Goal: Navigation & Orientation: Find specific page/section

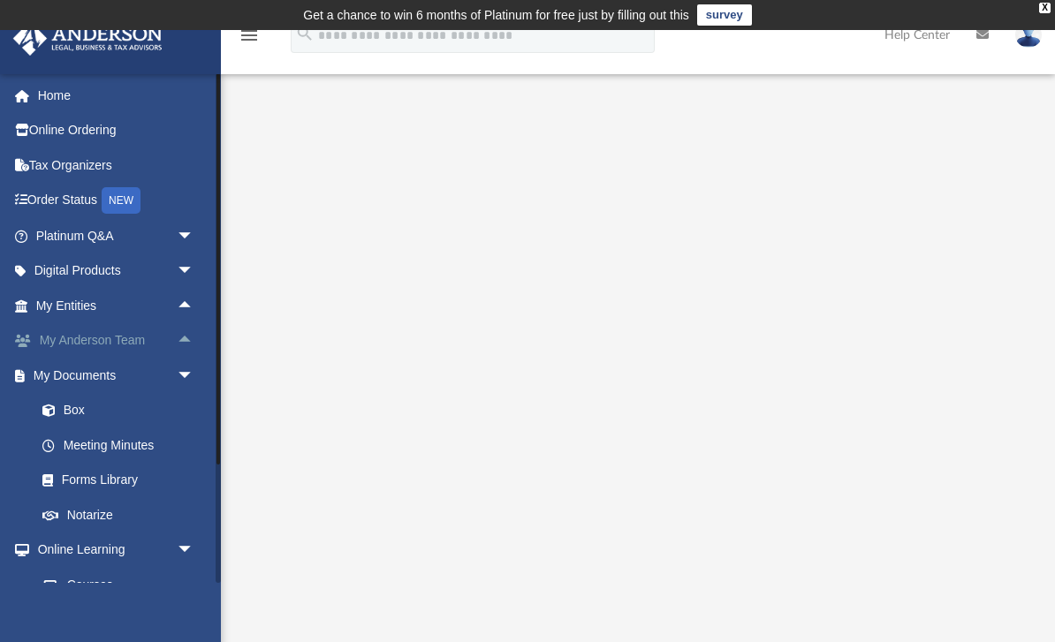
click at [64, 334] on link "My [PERSON_NAME] Team arrow_drop_up" at bounding box center [116, 340] width 208 height 35
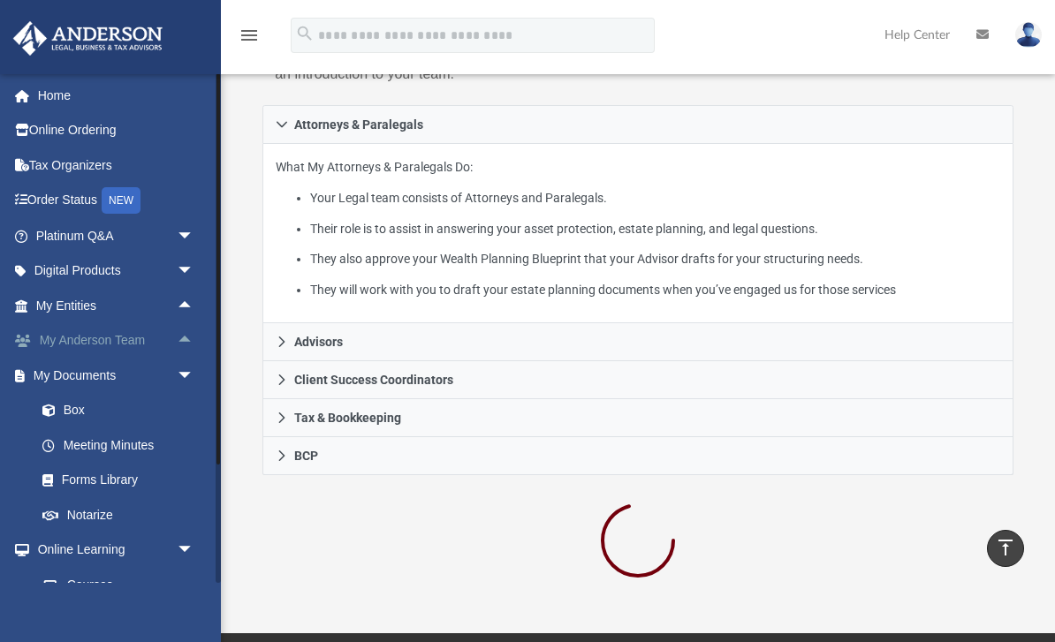
scroll to position [390, 0]
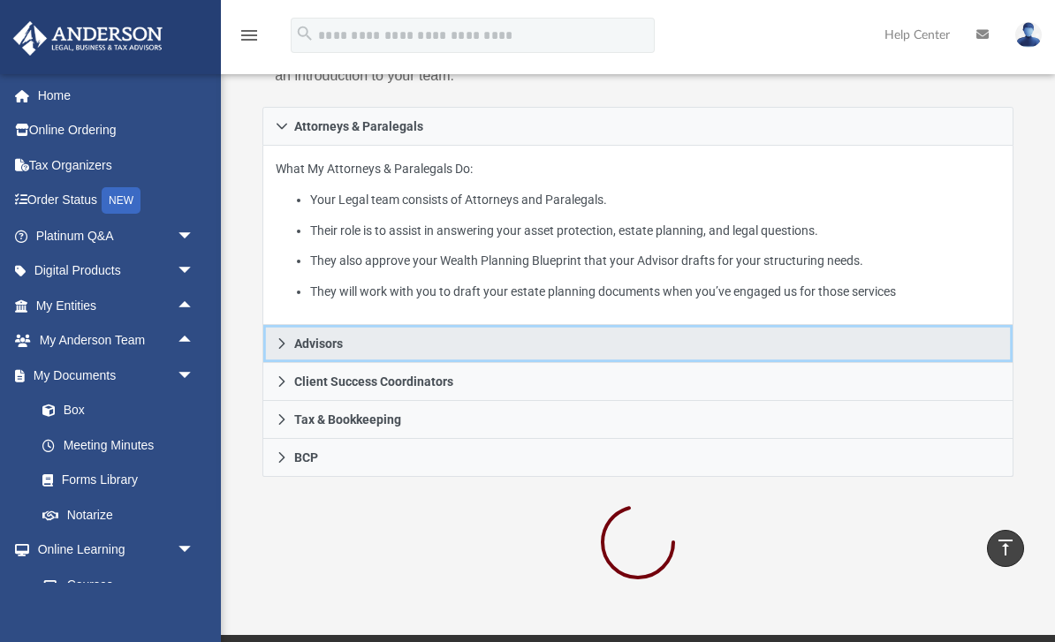
click at [292, 345] on link "Advisors" at bounding box center [637, 344] width 751 height 38
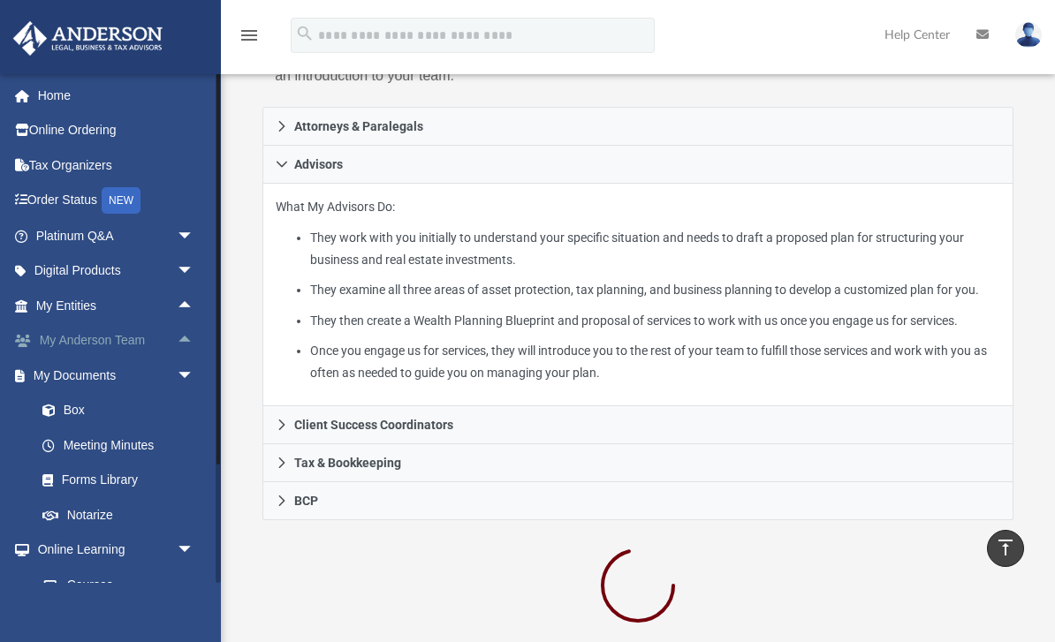
click at [189, 333] on span "arrow_drop_up" at bounding box center [194, 341] width 35 height 36
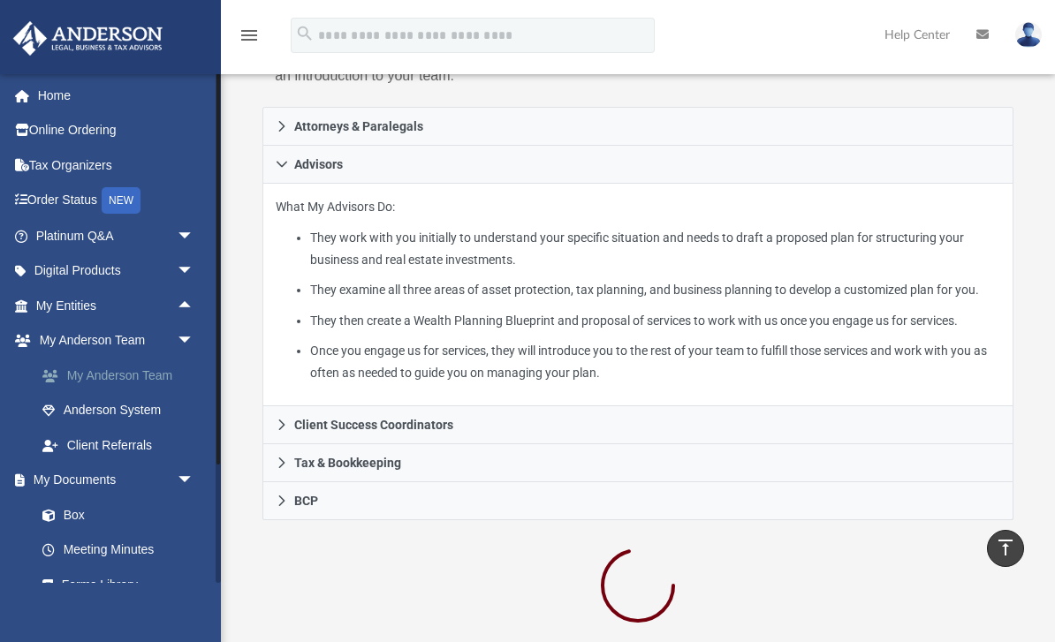
click at [80, 373] on link "My Anderson Team" at bounding box center [123, 375] width 196 height 35
click at [95, 371] on link "My Anderson Team" at bounding box center [123, 375] width 196 height 35
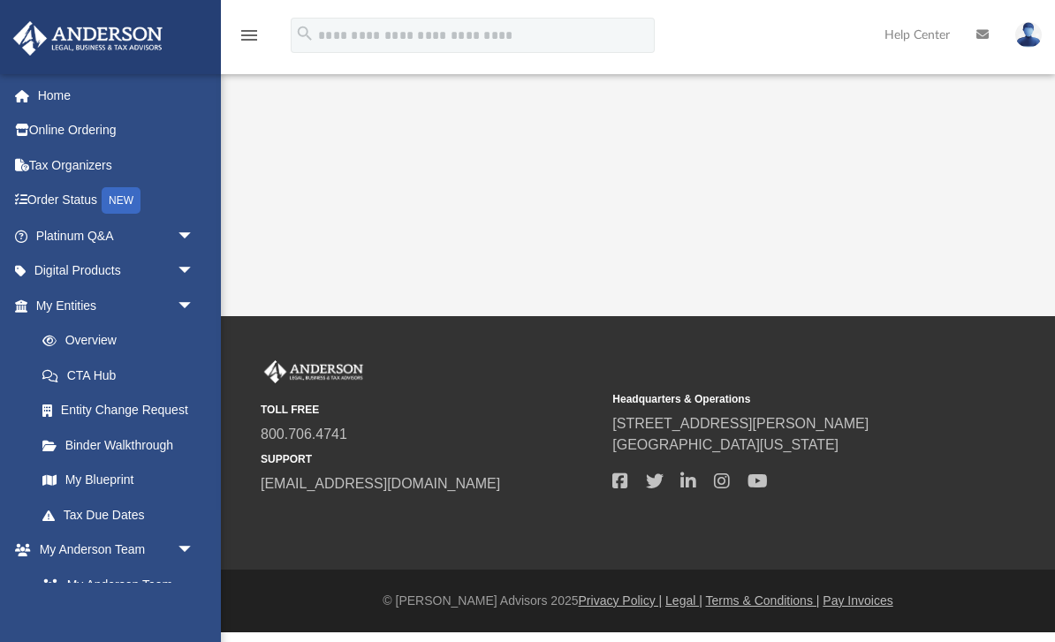
scroll to position [61, 0]
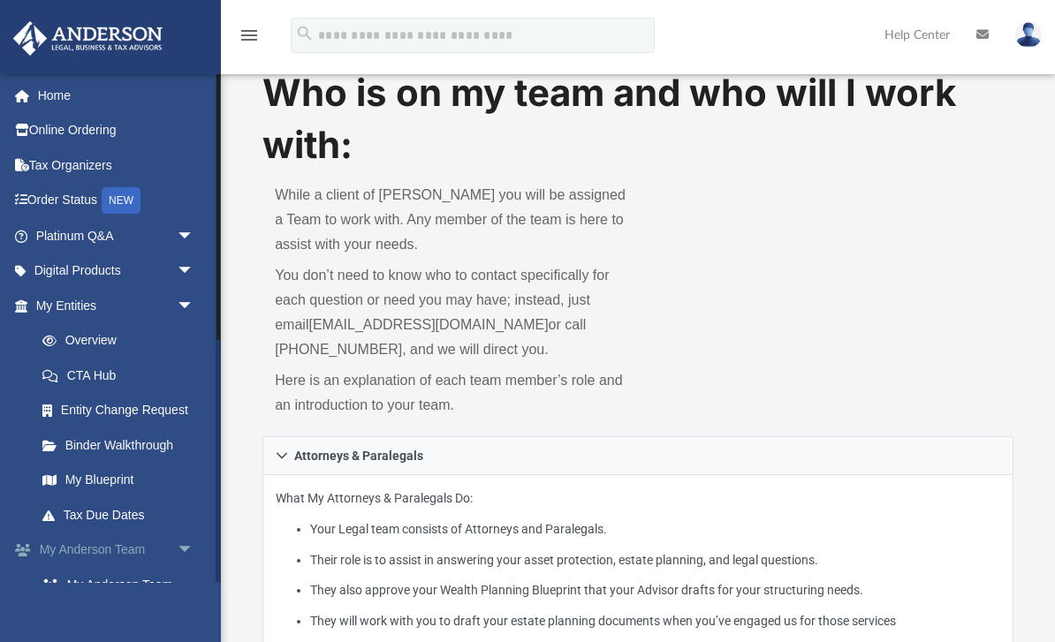
click at [78, 544] on link "My Anderson Team arrow_drop_down" at bounding box center [116, 550] width 208 height 35
click at [183, 535] on span "arrow_drop_down" at bounding box center [194, 551] width 35 height 36
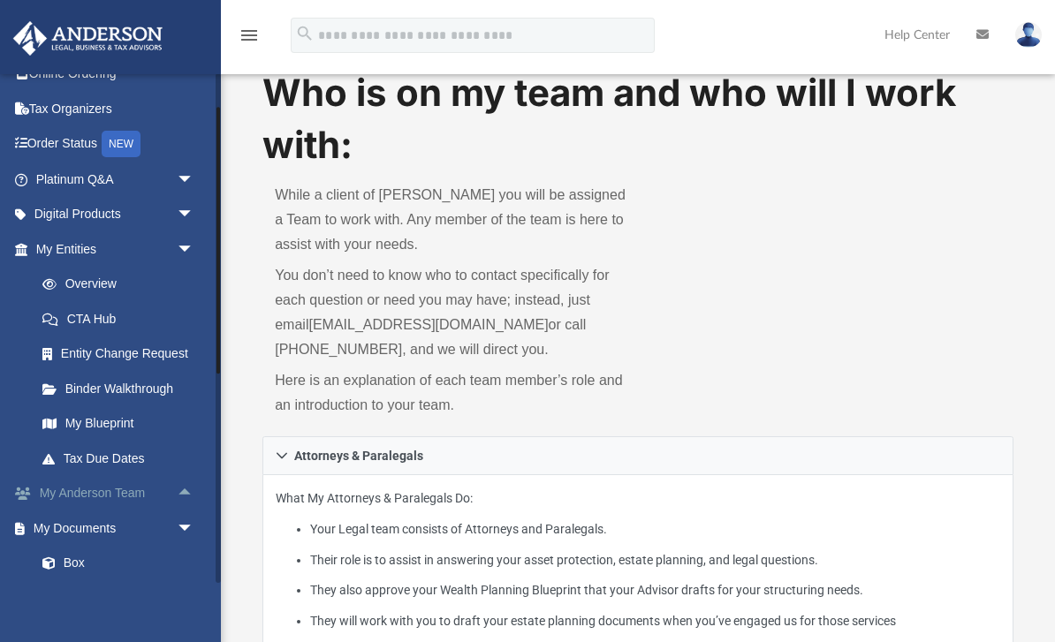
scroll to position [57, 0]
click at [107, 488] on link "My Anderson Team arrow_drop_up" at bounding box center [116, 492] width 208 height 35
click at [108, 492] on link "My Anderson Team arrow_drop_up" at bounding box center [116, 492] width 208 height 35
click at [181, 488] on span "arrow_drop_up" at bounding box center [194, 493] width 35 height 36
click at [82, 515] on link "My Anderson Team" at bounding box center [123, 527] width 196 height 35
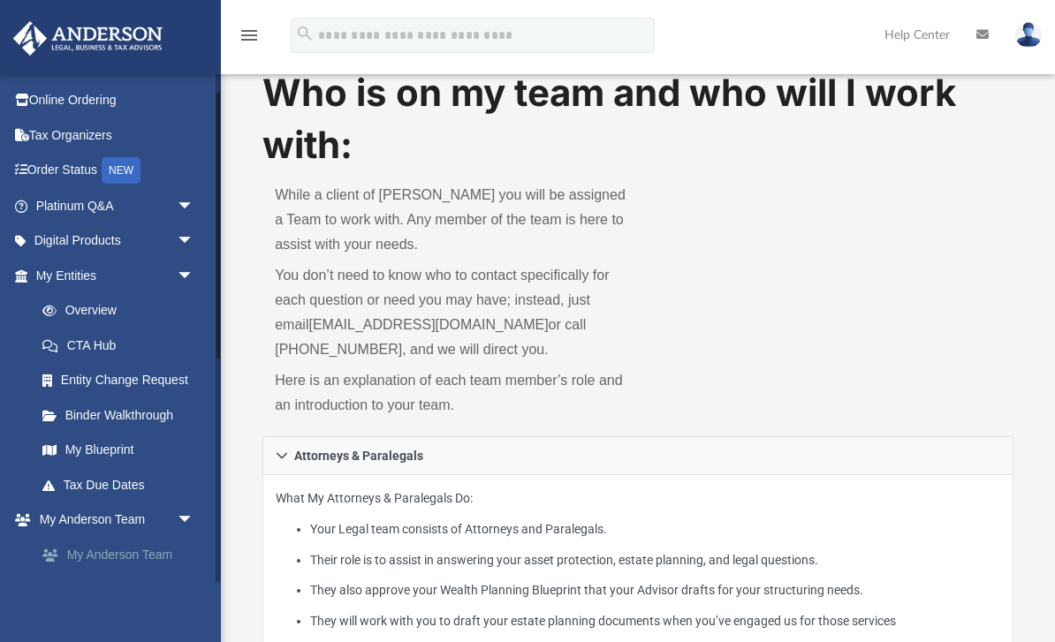
scroll to position [24, 0]
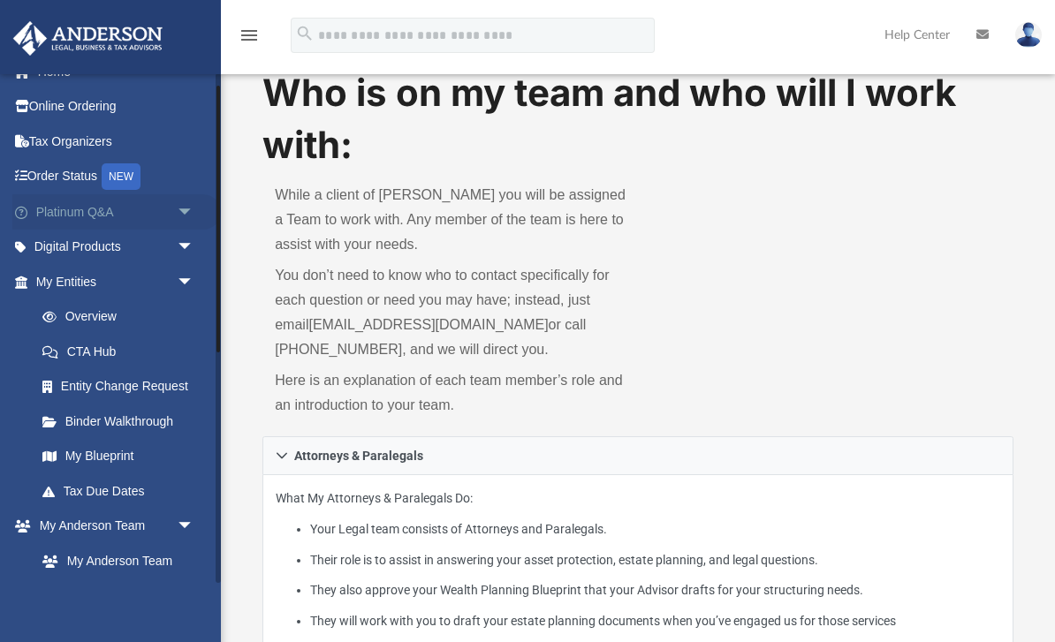
click at [63, 208] on link "Platinum Q&A arrow_drop_down" at bounding box center [116, 211] width 208 height 35
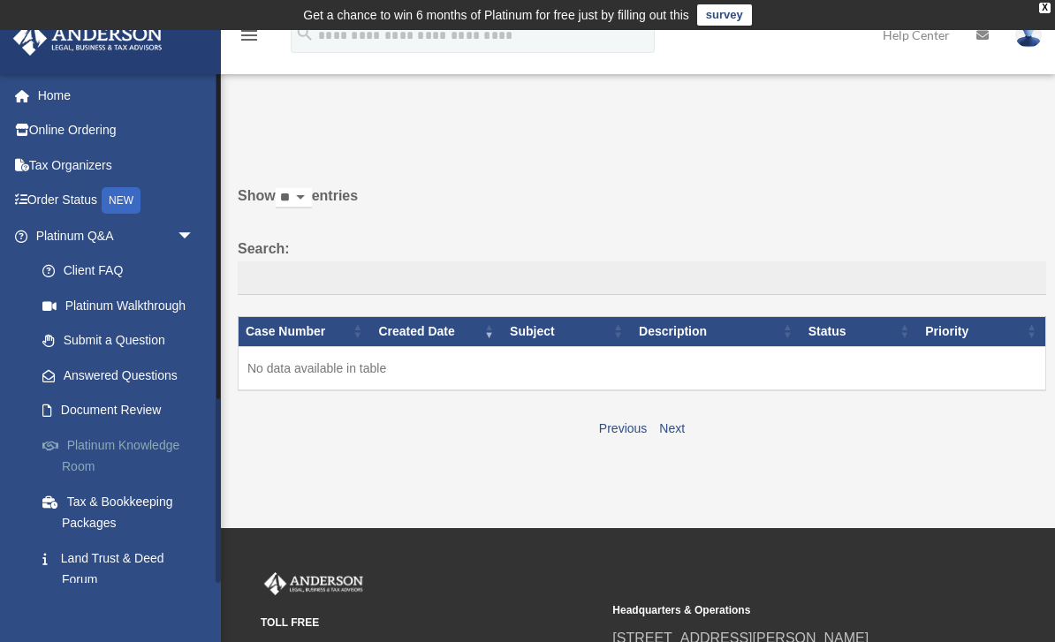
click at [109, 436] on link "Platinum Knowledge Room" at bounding box center [123, 456] width 196 height 57
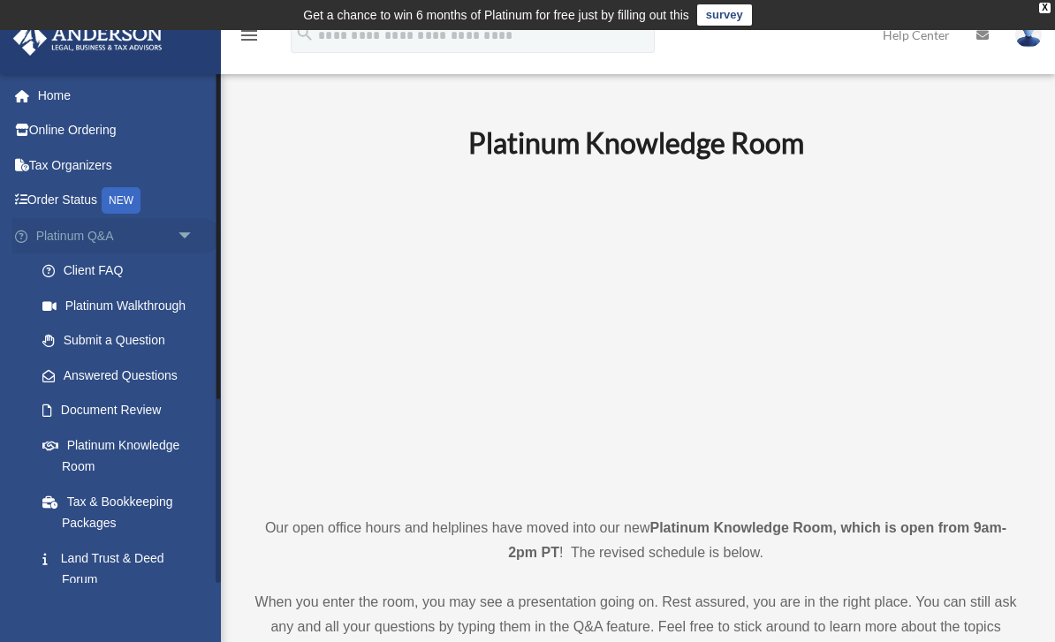
click at [188, 234] on span "arrow_drop_down" at bounding box center [194, 236] width 35 height 36
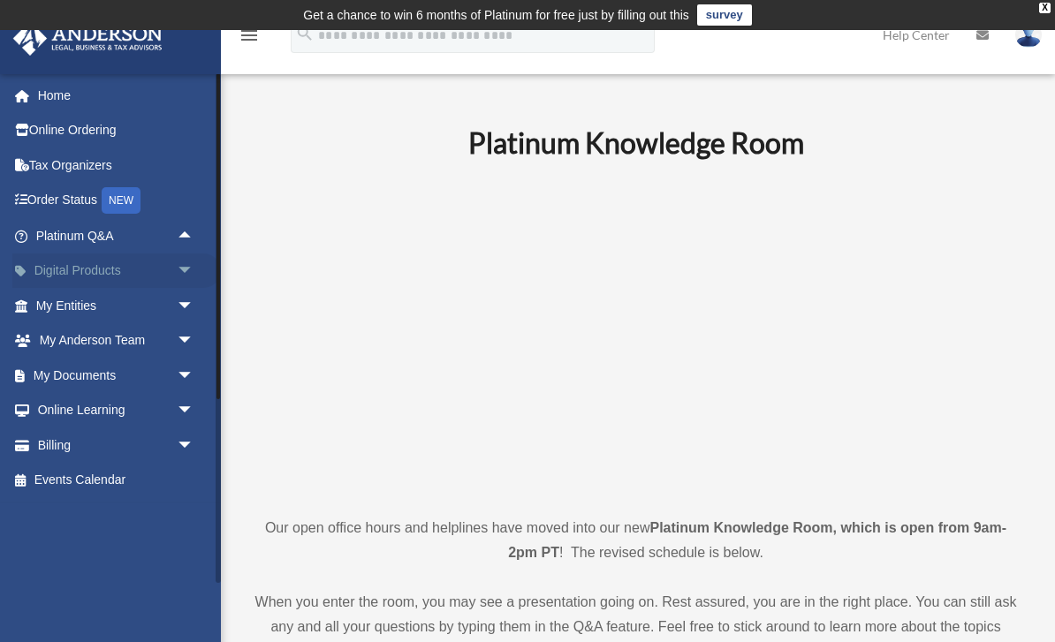
click at [177, 269] on span "arrow_drop_down" at bounding box center [194, 272] width 35 height 36
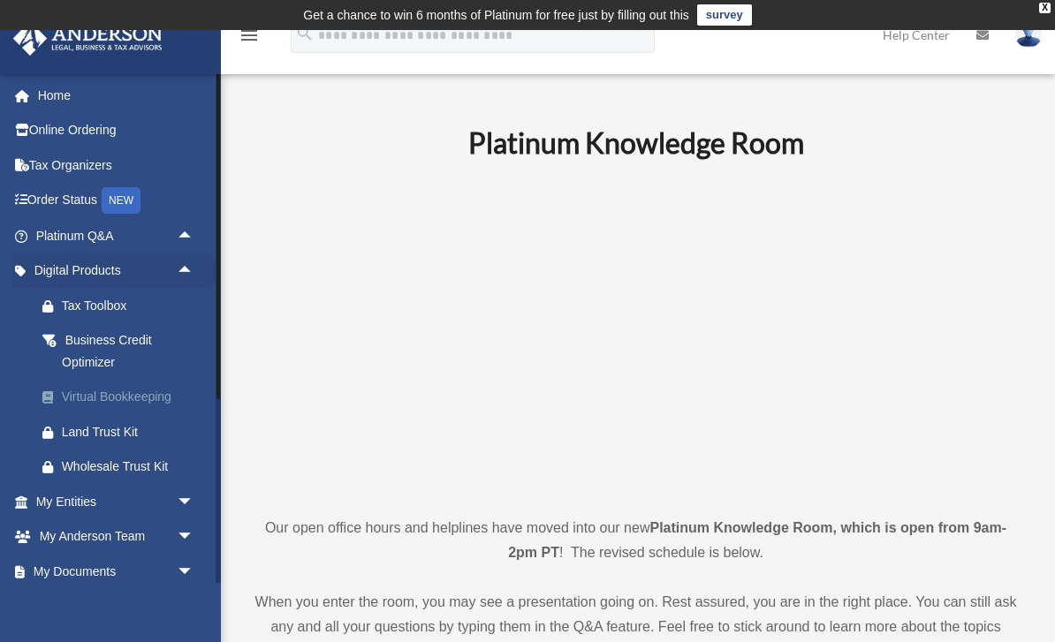
click at [74, 395] on div "Virtual Bookkeeping" at bounding box center [130, 397] width 137 height 22
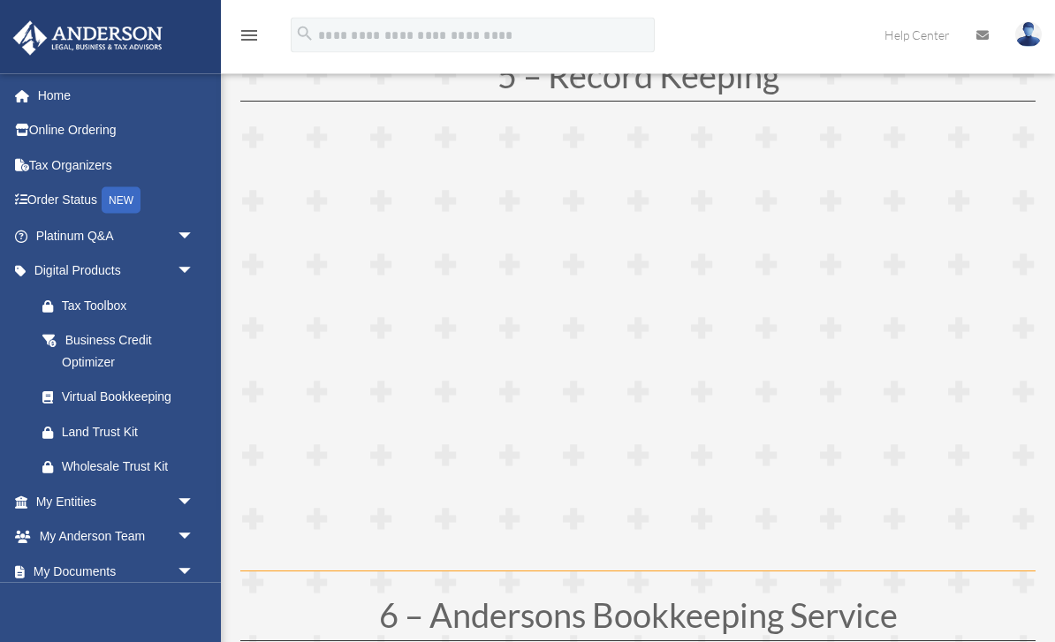
scroll to position [2409, 0]
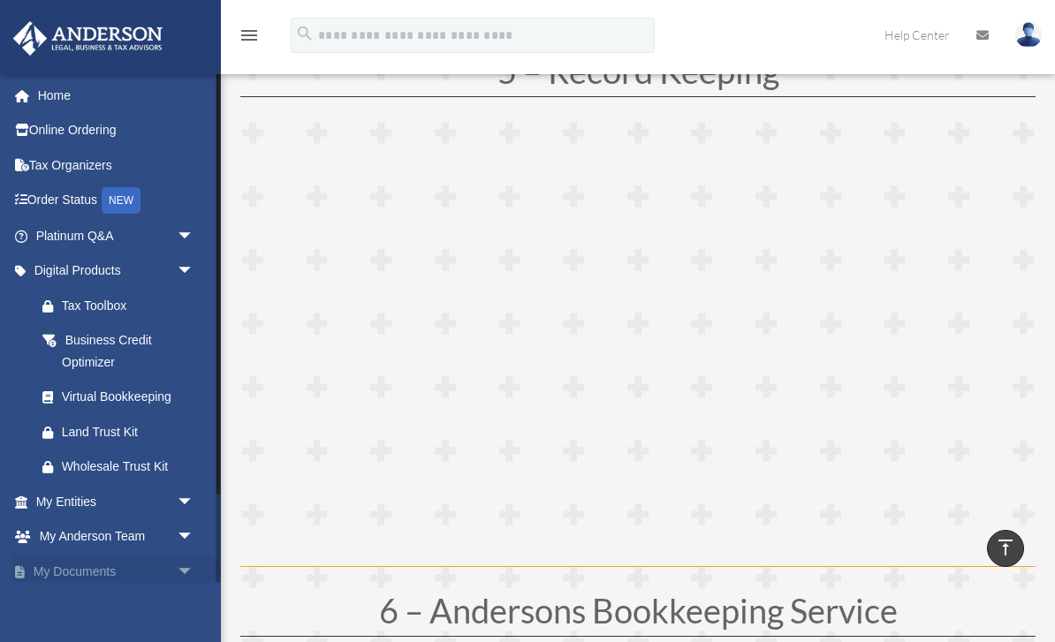
click at [78, 574] on link "My Documents arrow_drop_down" at bounding box center [116, 571] width 208 height 35
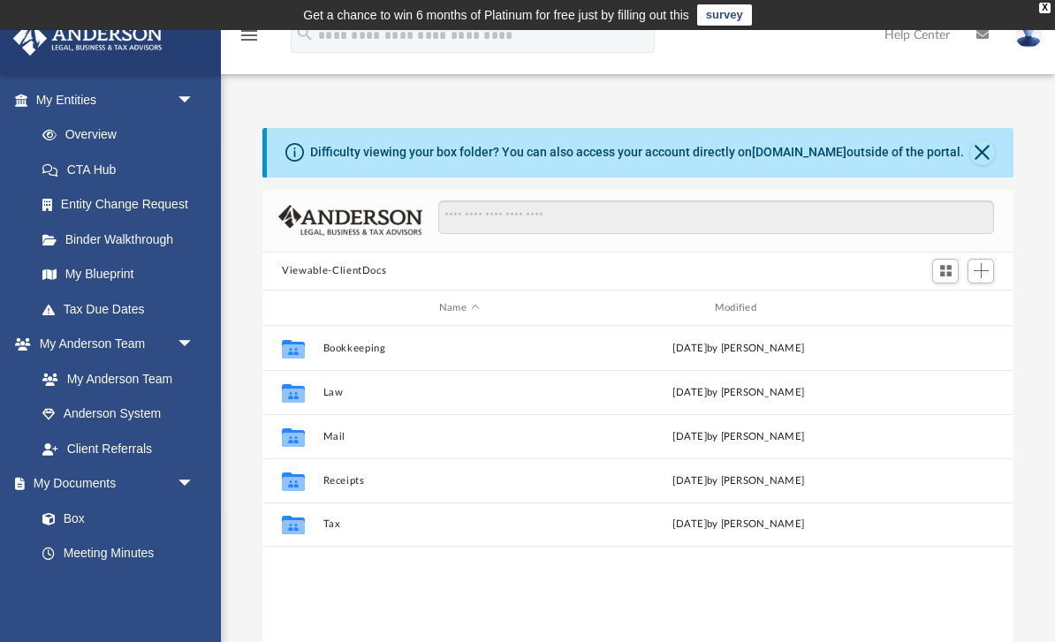
scroll to position [402, 750]
click at [73, 572] on link "Forms Library" at bounding box center [123, 588] width 196 height 35
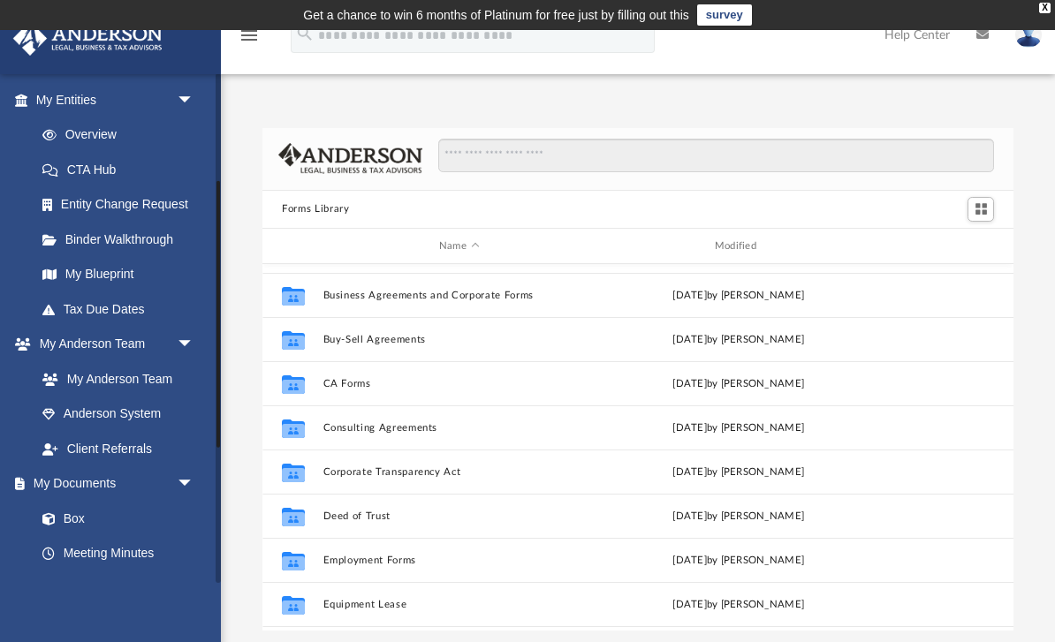
scroll to position [213, 0]
click at [62, 501] on link "Box" at bounding box center [123, 518] width 196 height 35
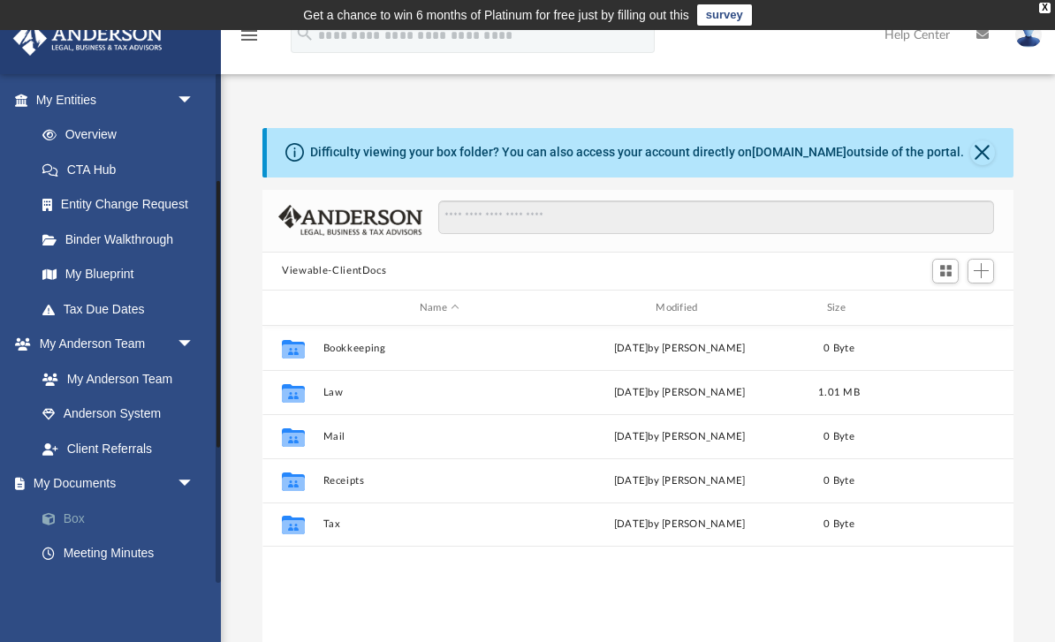
scroll to position [402, 750]
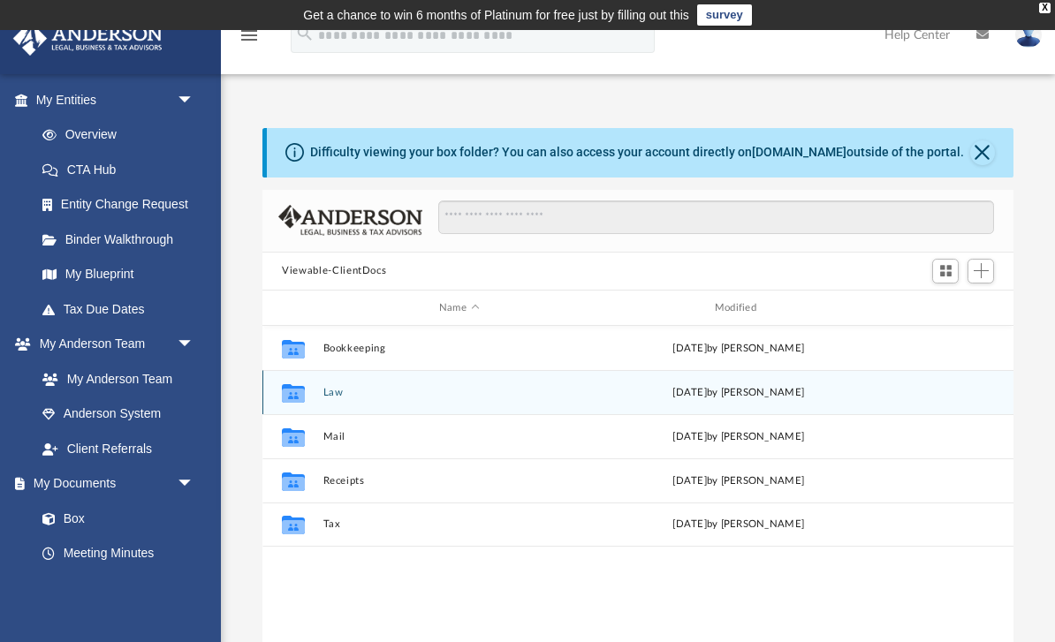
click at [343, 397] on button "Law" at bounding box center [459, 392] width 272 height 11
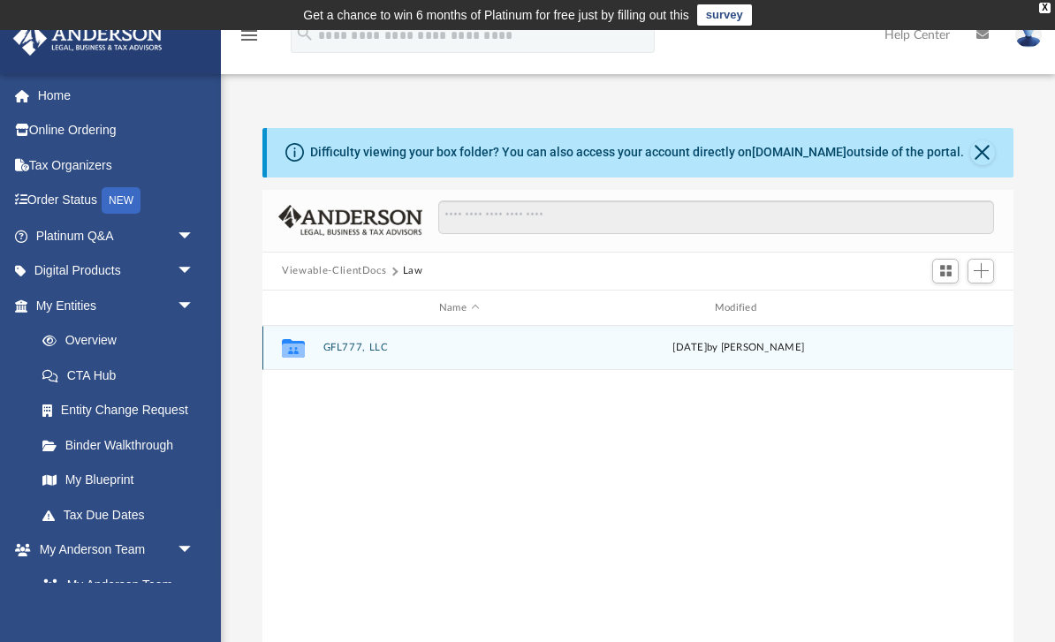
scroll to position [0, 0]
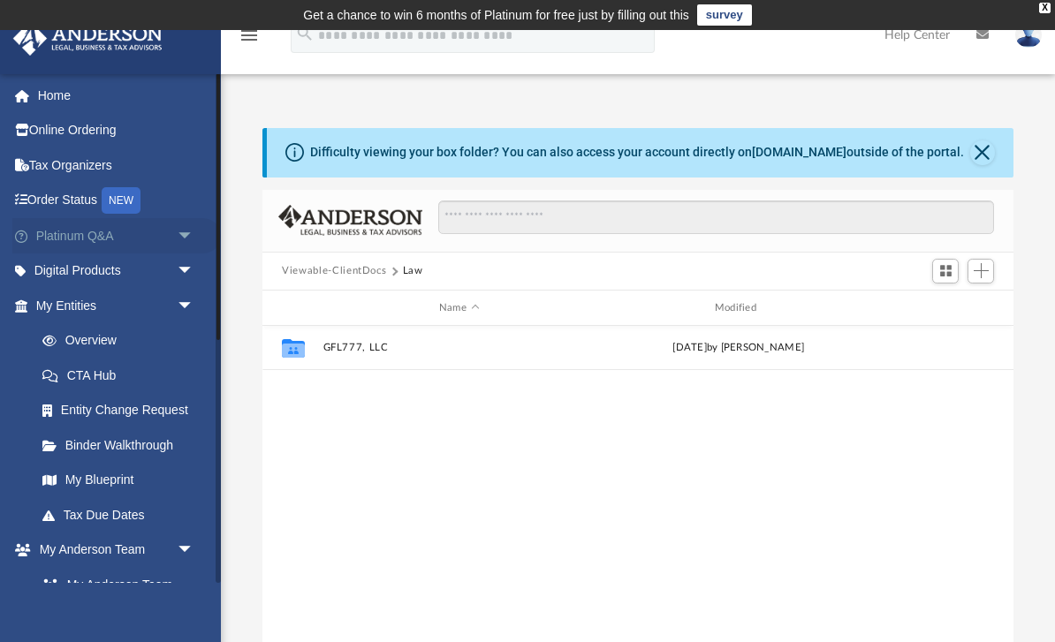
click at [196, 226] on span "arrow_drop_down" at bounding box center [194, 236] width 35 height 36
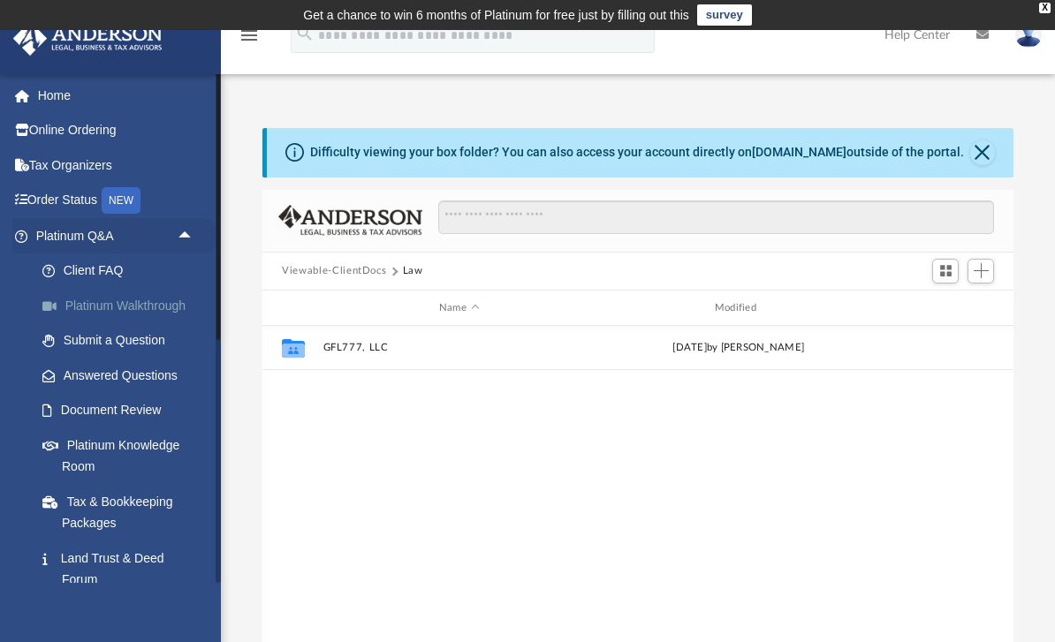
click at [169, 314] on link "Platinum Walkthrough" at bounding box center [123, 305] width 196 height 35
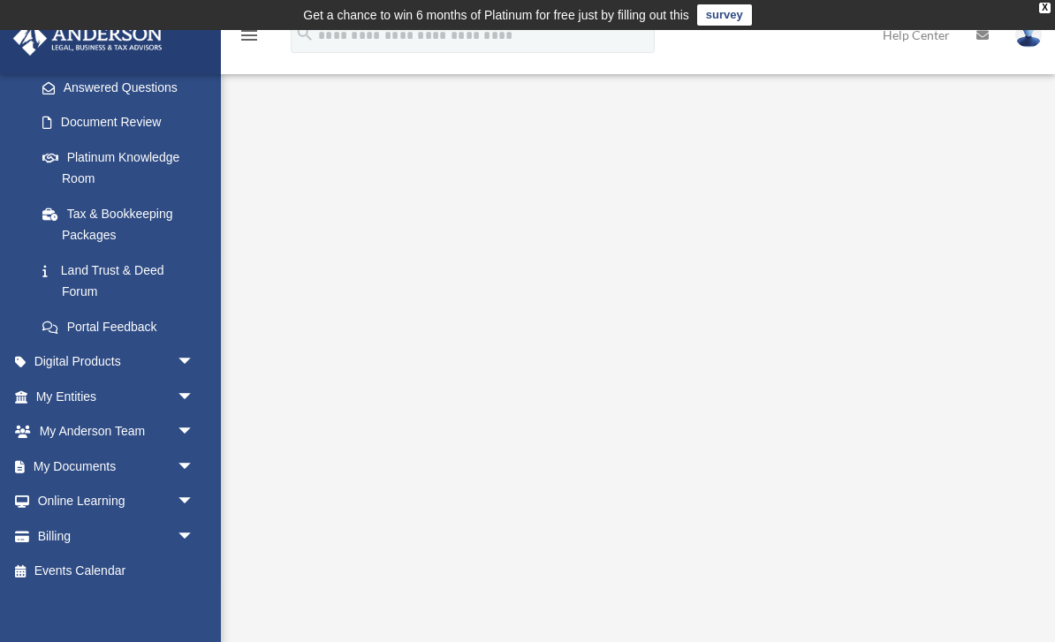
scroll to position [287, 0]
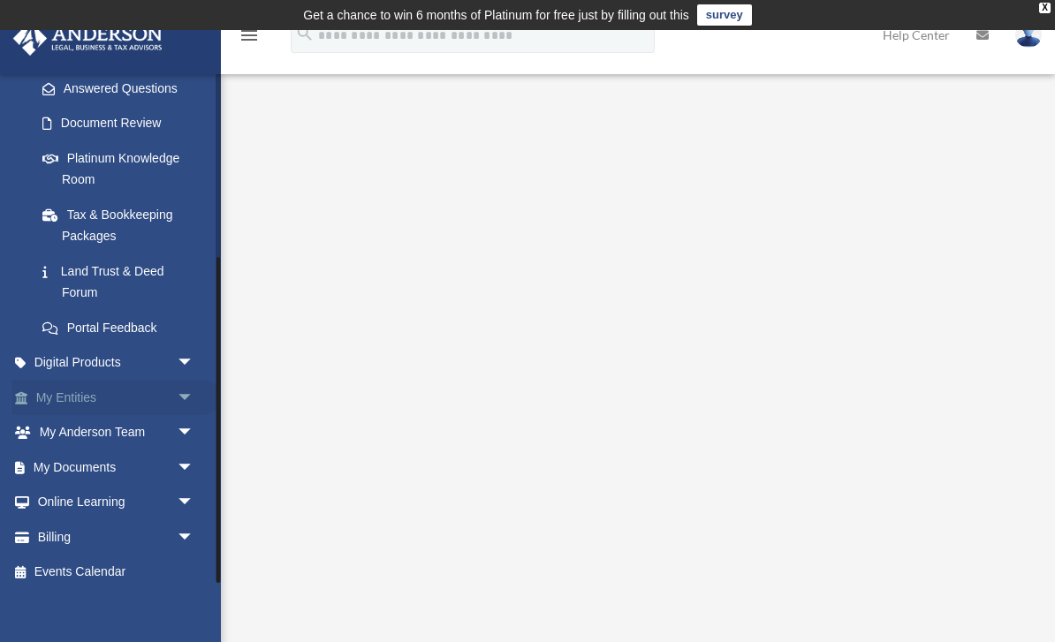
click at [183, 397] on span "arrow_drop_down" at bounding box center [194, 398] width 35 height 36
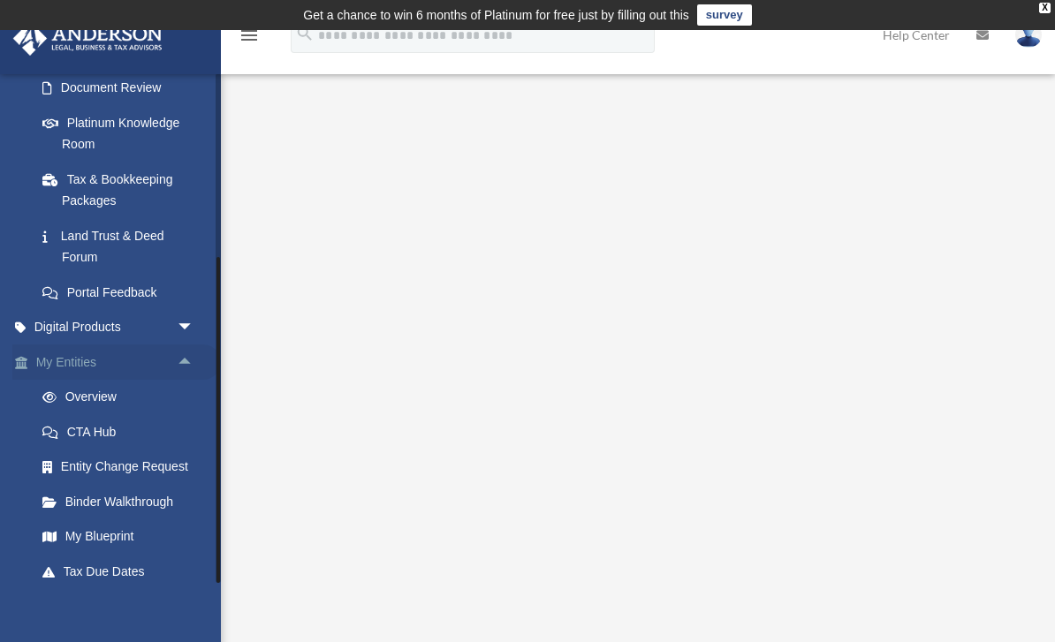
scroll to position [329, 0]
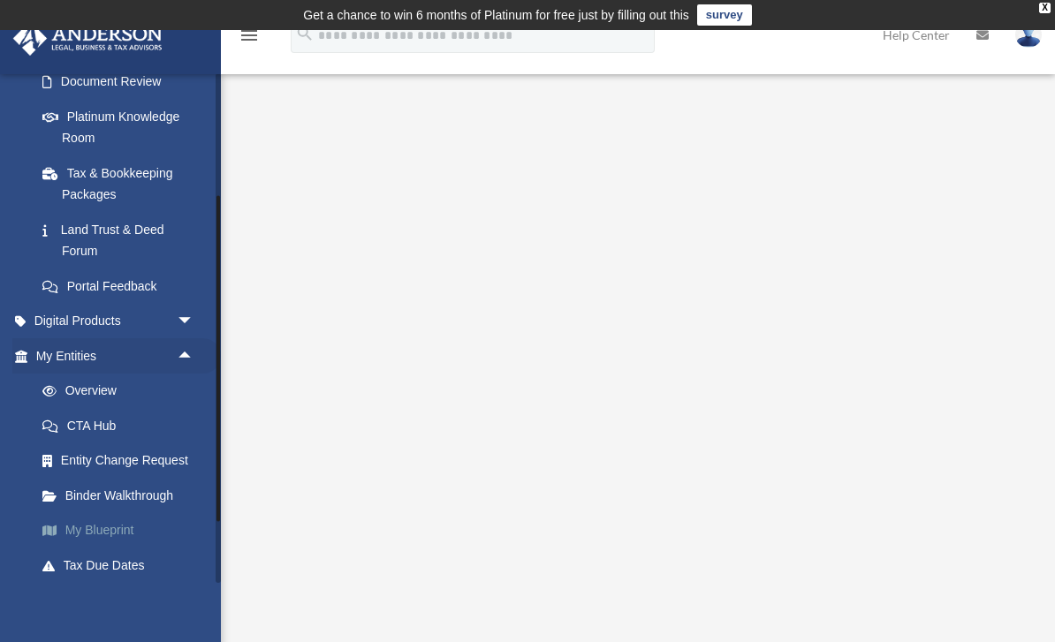
click at [139, 526] on link "My Blueprint" at bounding box center [123, 530] width 196 height 35
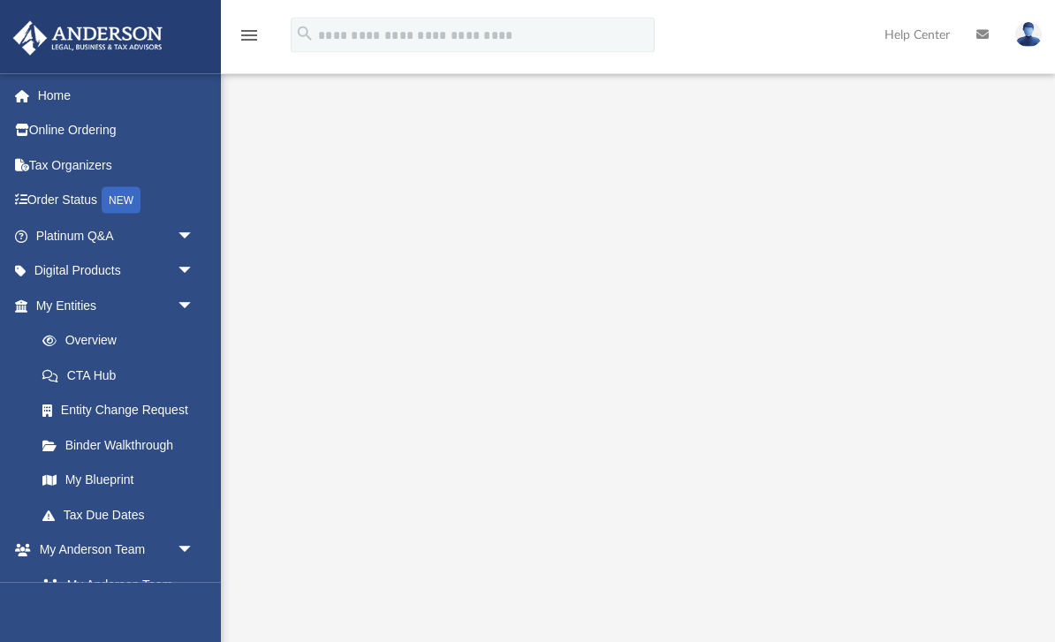
scroll to position [198, 0]
